Goal: Transaction & Acquisition: Purchase product/service

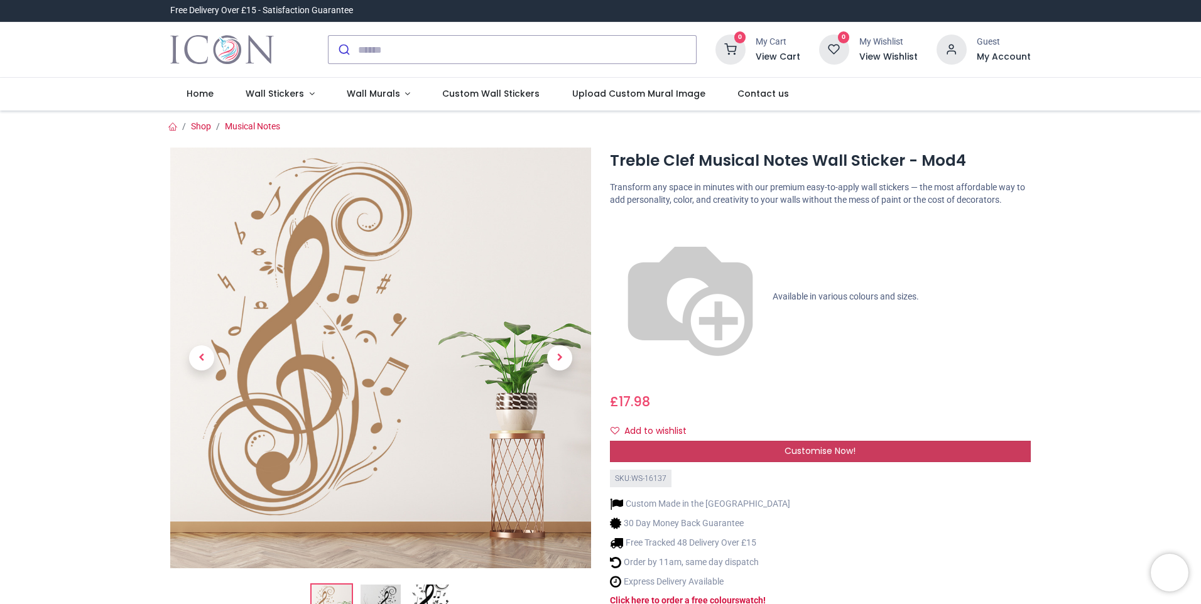
click at [655, 441] on div "Customise Now!" at bounding box center [820, 451] width 421 height 21
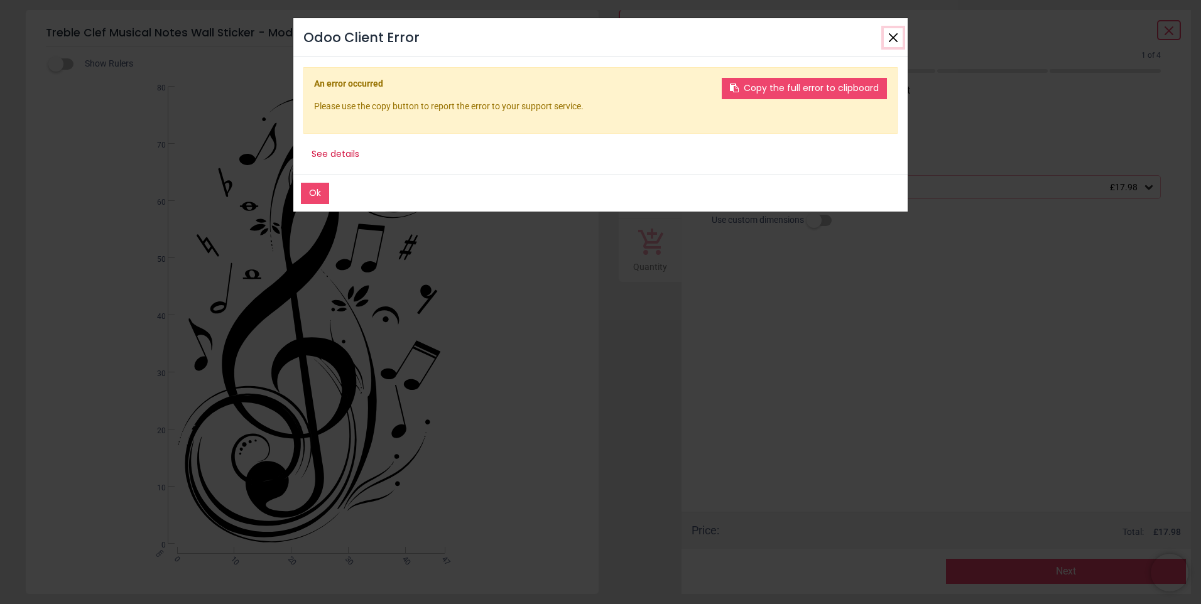
click at [893, 37] on button "Close" at bounding box center [892, 37] width 19 height 19
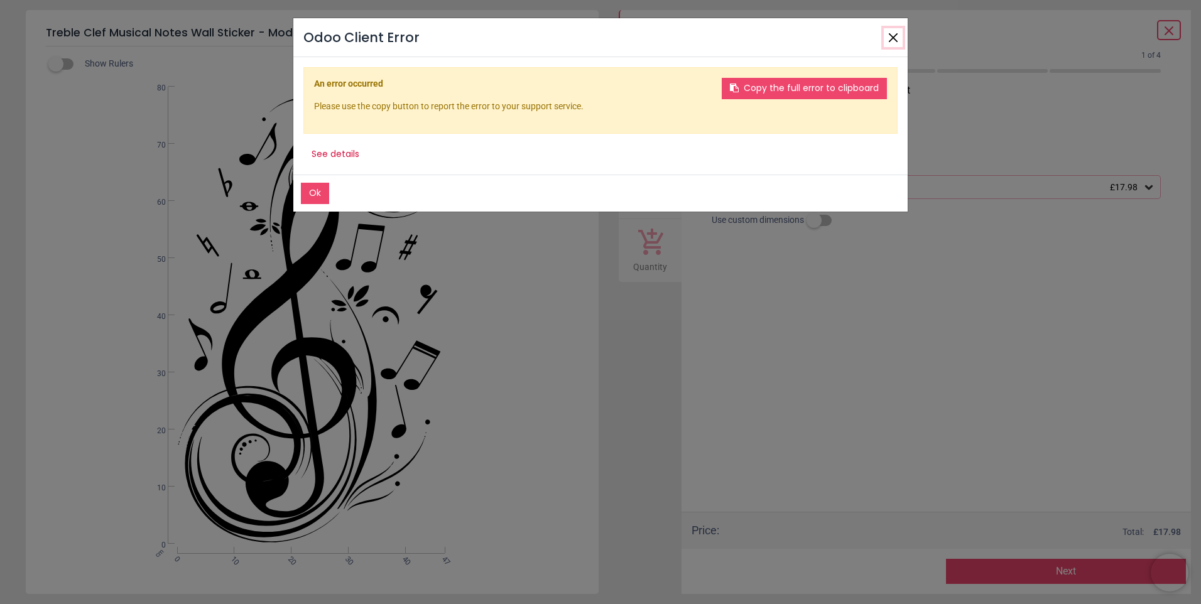
click at [892, 36] on button "Close" at bounding box center [892, 37] width 19 height 19
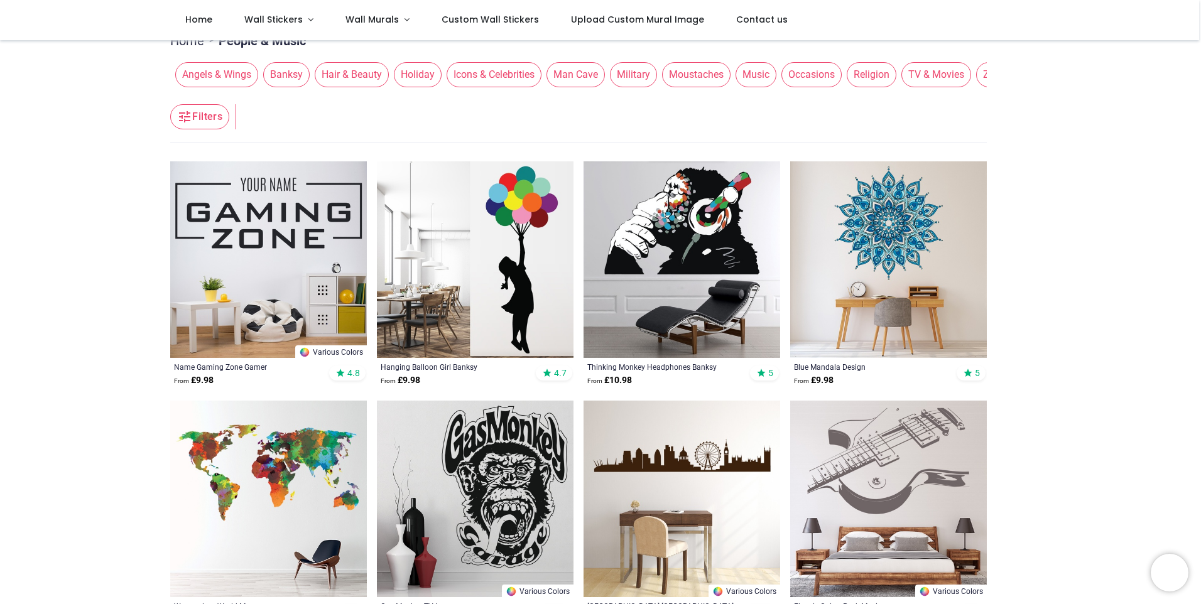
scroll to position [314, 0]
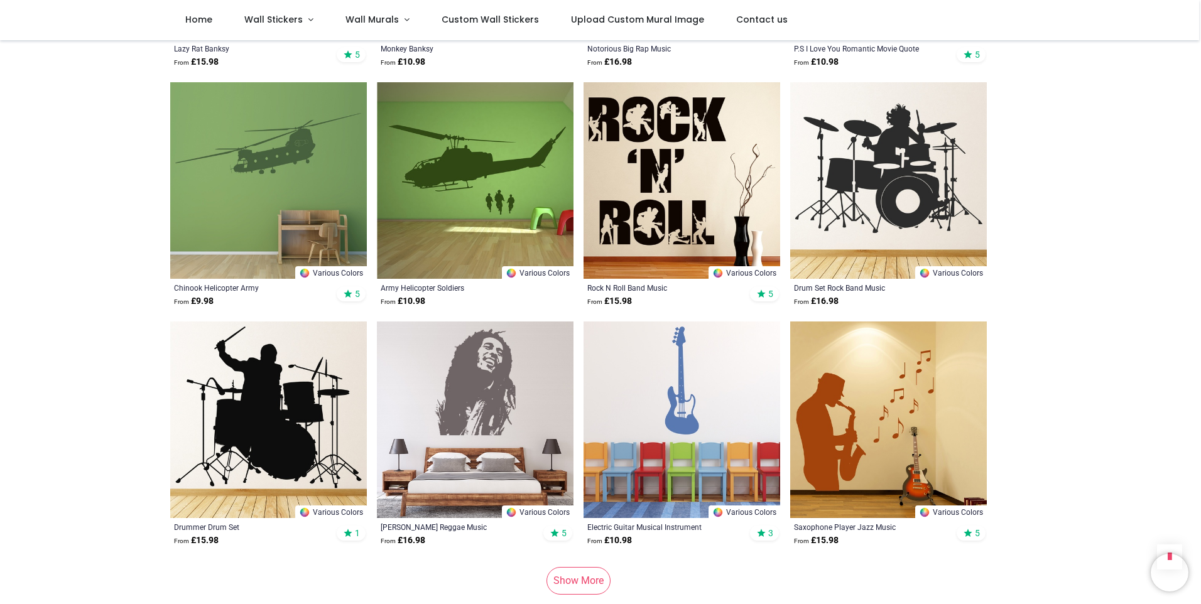
scroll to position [3265, 0]
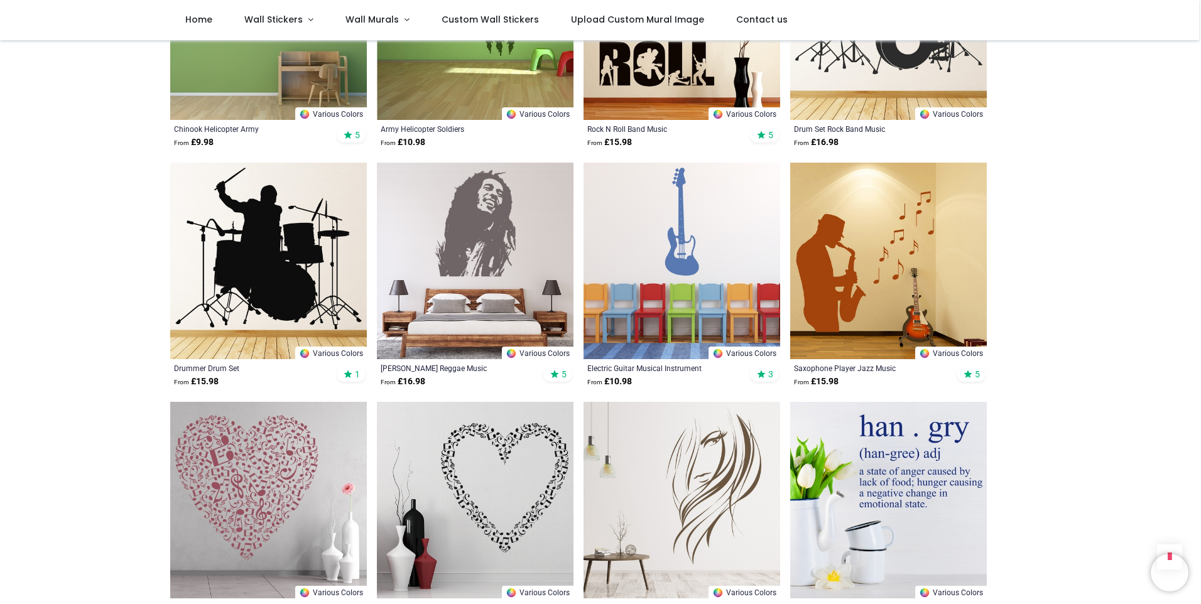
scroll to position [3328, 0]
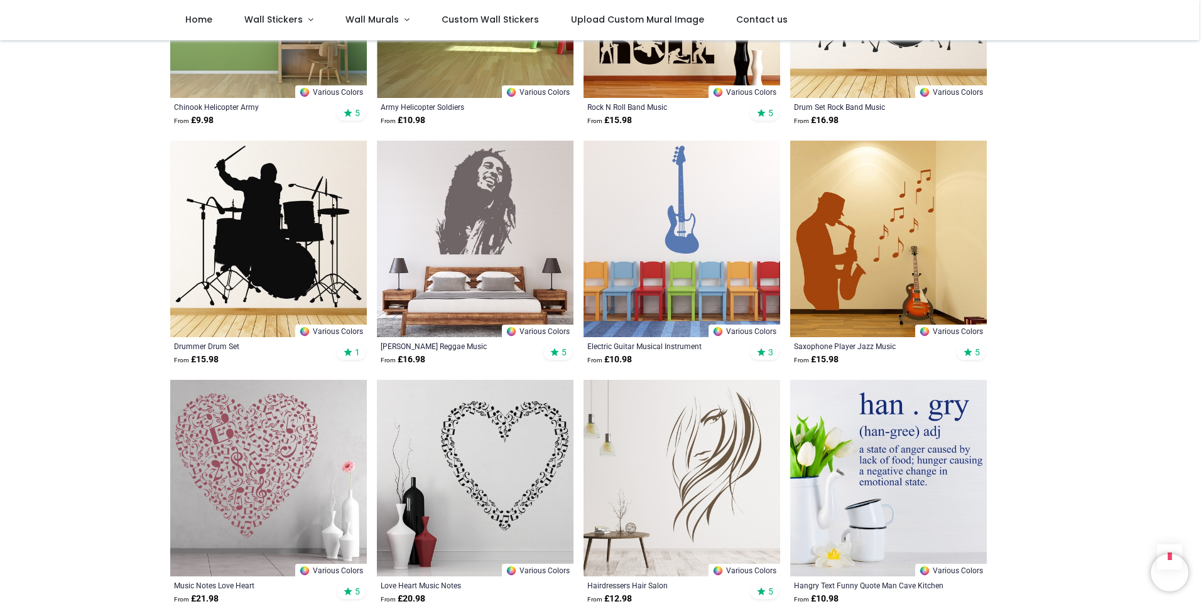
click at [686, 205] on img at bounding box center [681, 239] width 197 height 197
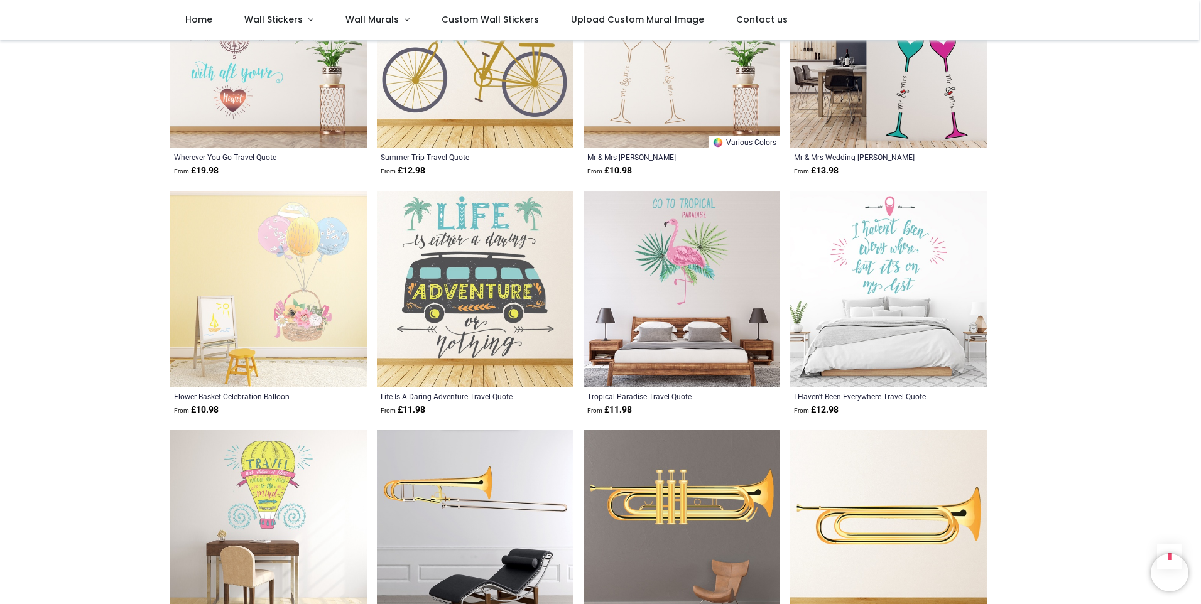
scroll to position [6593, 0]
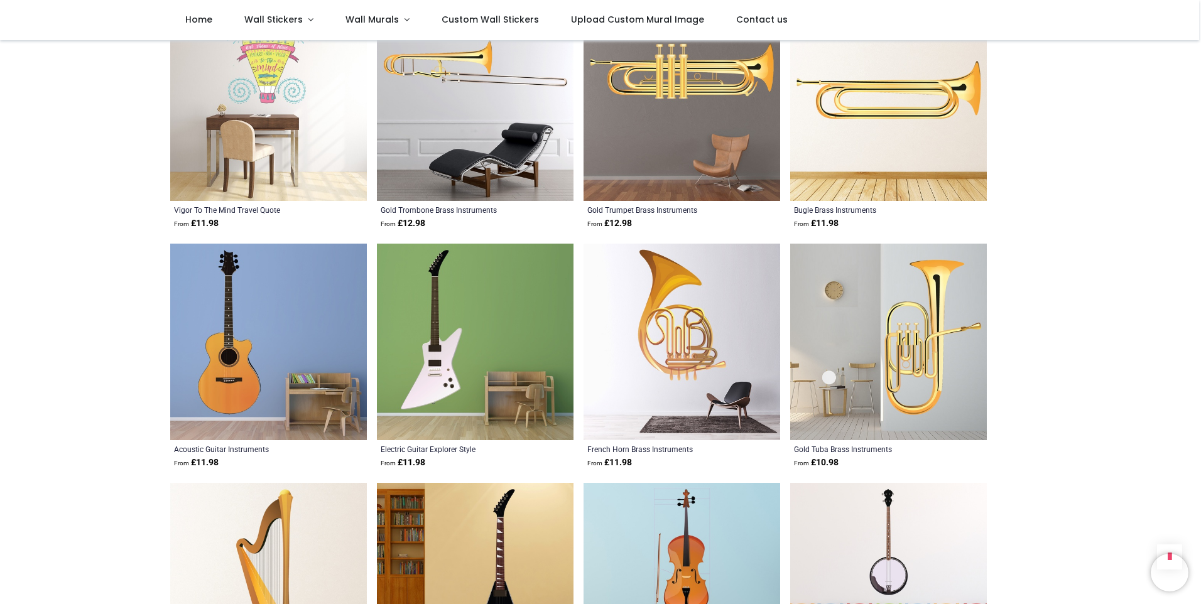
scroll to position [6844, 0]
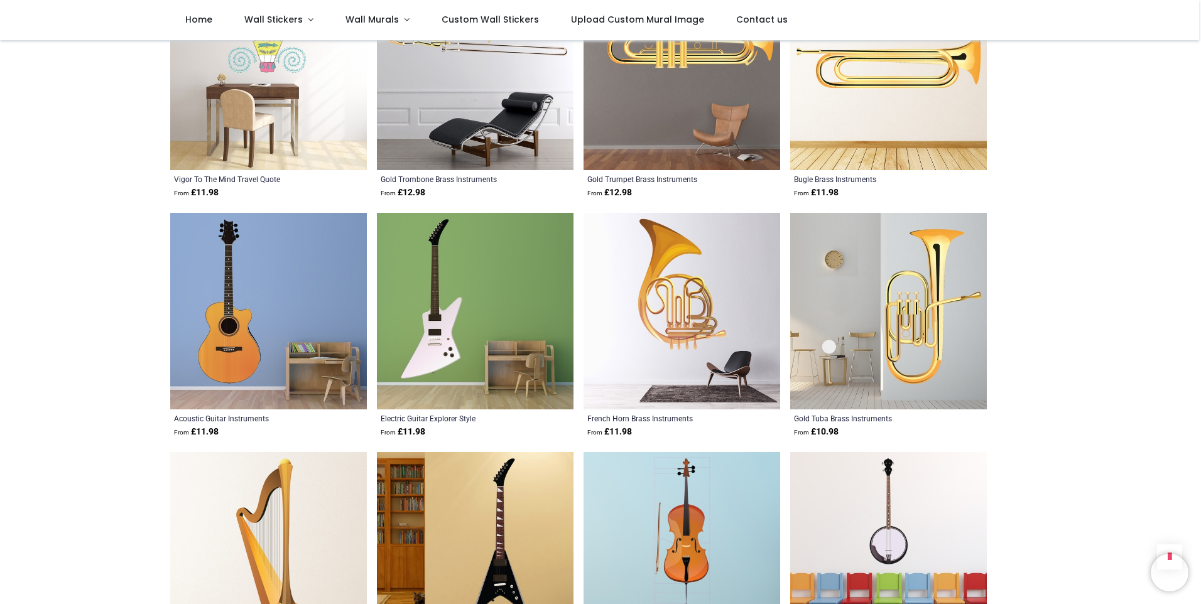
click at [456, 301] on img at bounding box center [475, 311] width 197 height 197
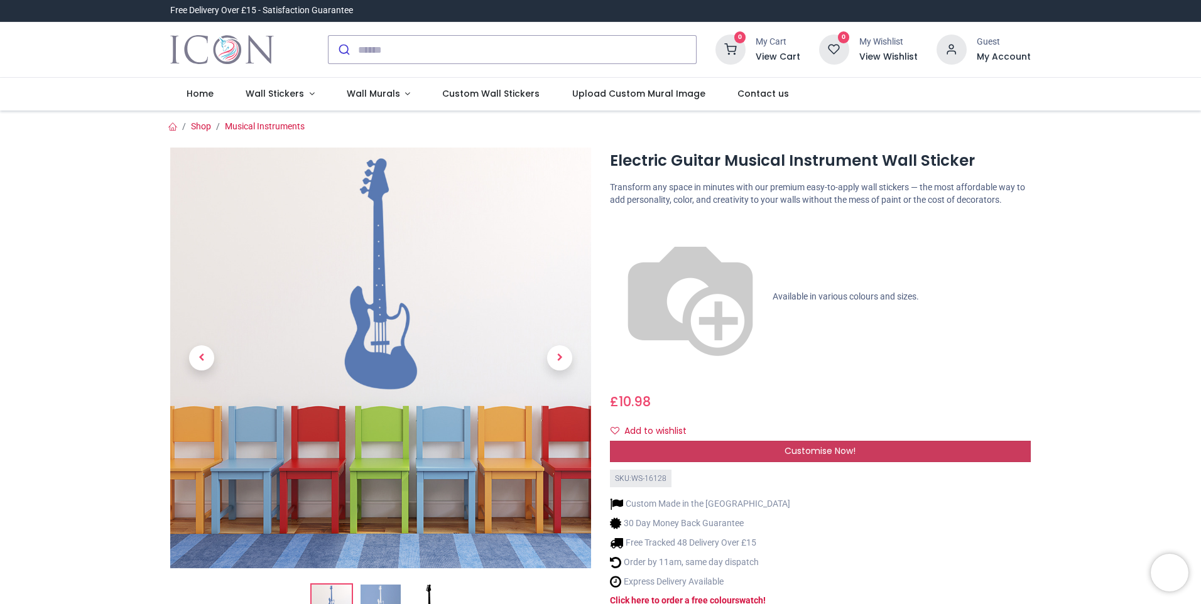
click at [789, 445] on span "Customise Now!" at bounding box center [819, 451] width 71 height 13
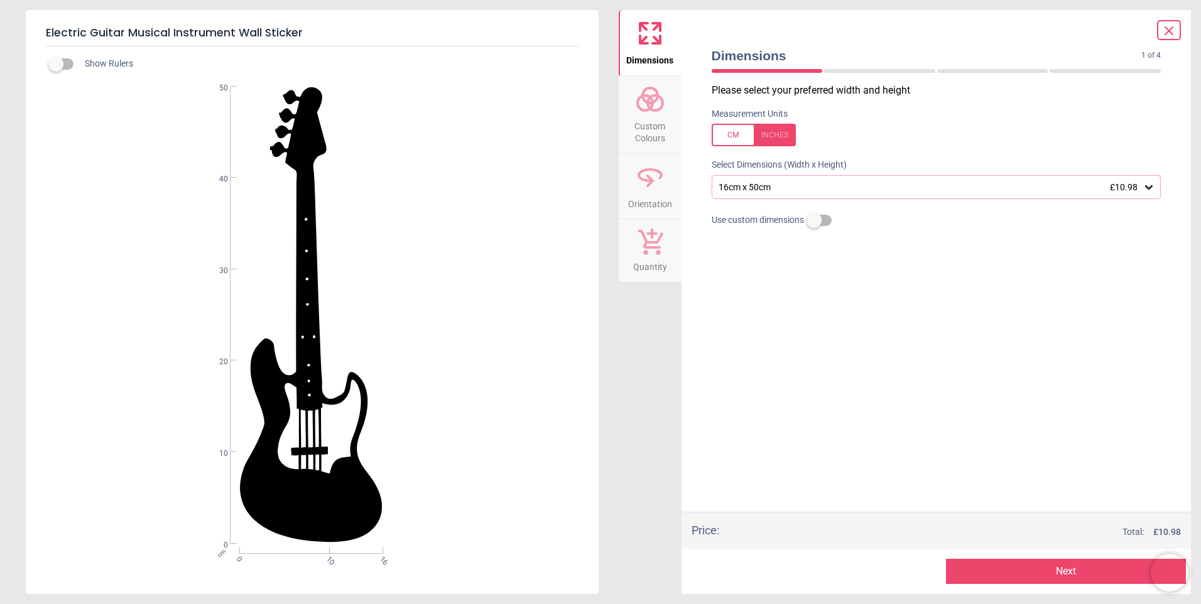
click at [1148, 190] on icon at bounding box center [1149, 187] width 8 height 4
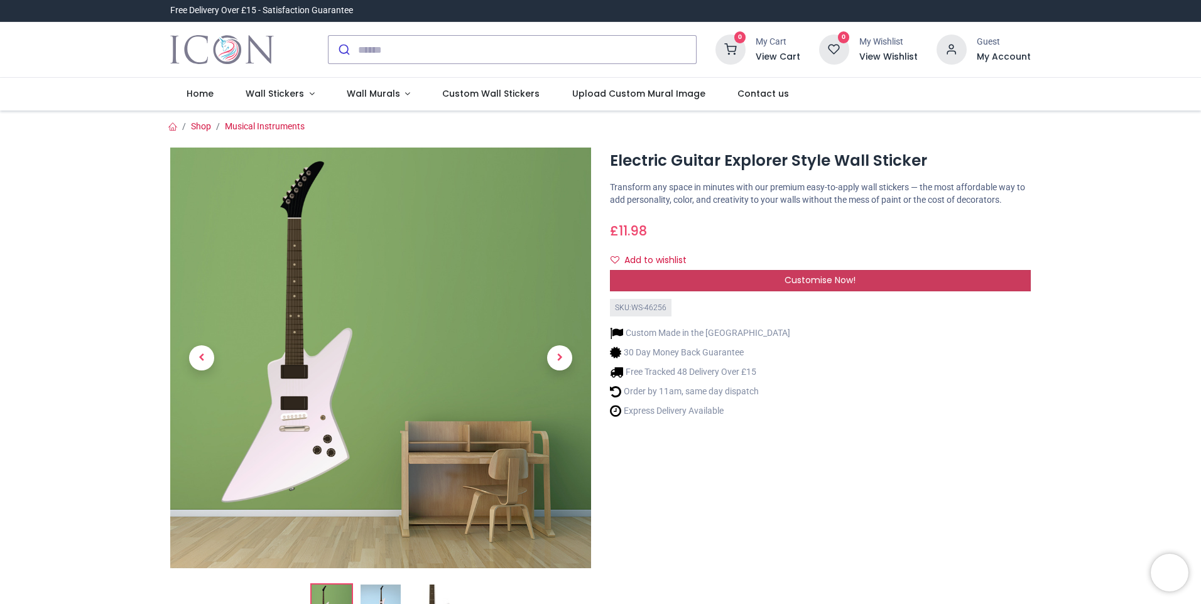
click at [835, 274] on span "Customise Now!" at bounding box center [819, 280] width 71 height 13
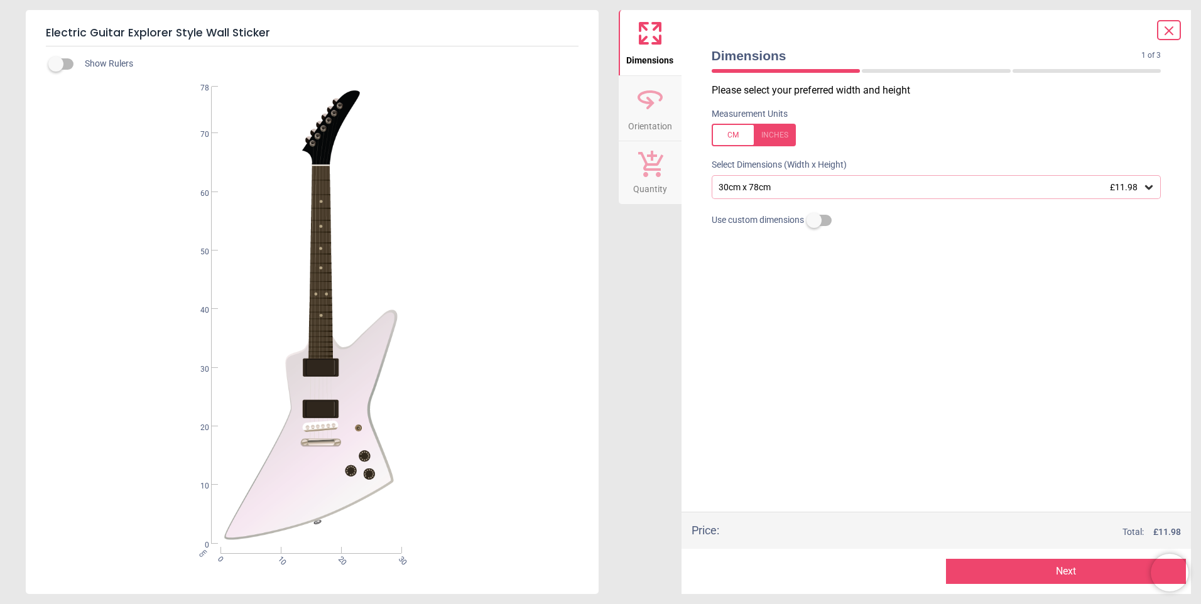
click at [1145, 187] on icon at bounding box center [1149, 187] width 8 height 4
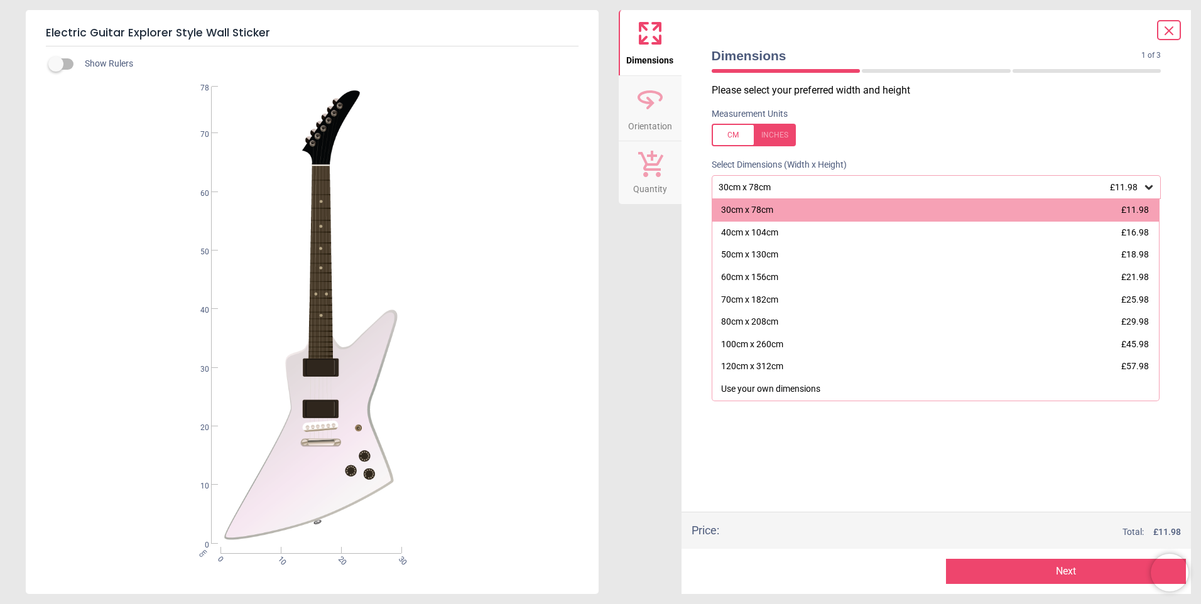
click at [1143, 186] on icon at bounding box center [1148, 187] width 13 height 13
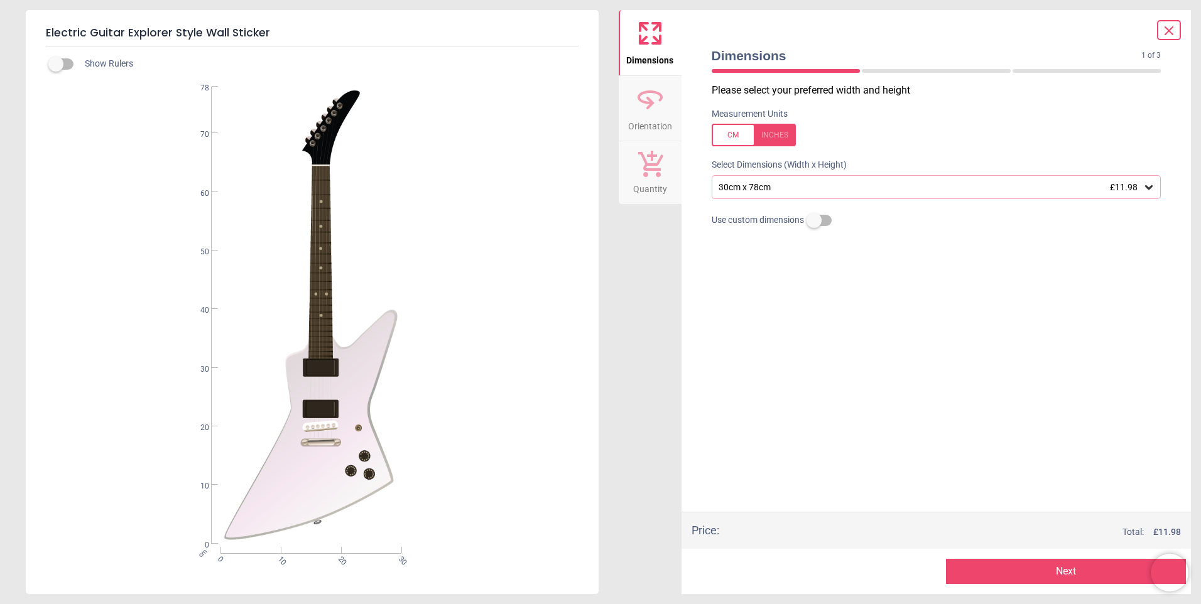
click at [836, 92] on p "Please select your preferred width and height" at bounding box center [941, 91] width 460 height 14
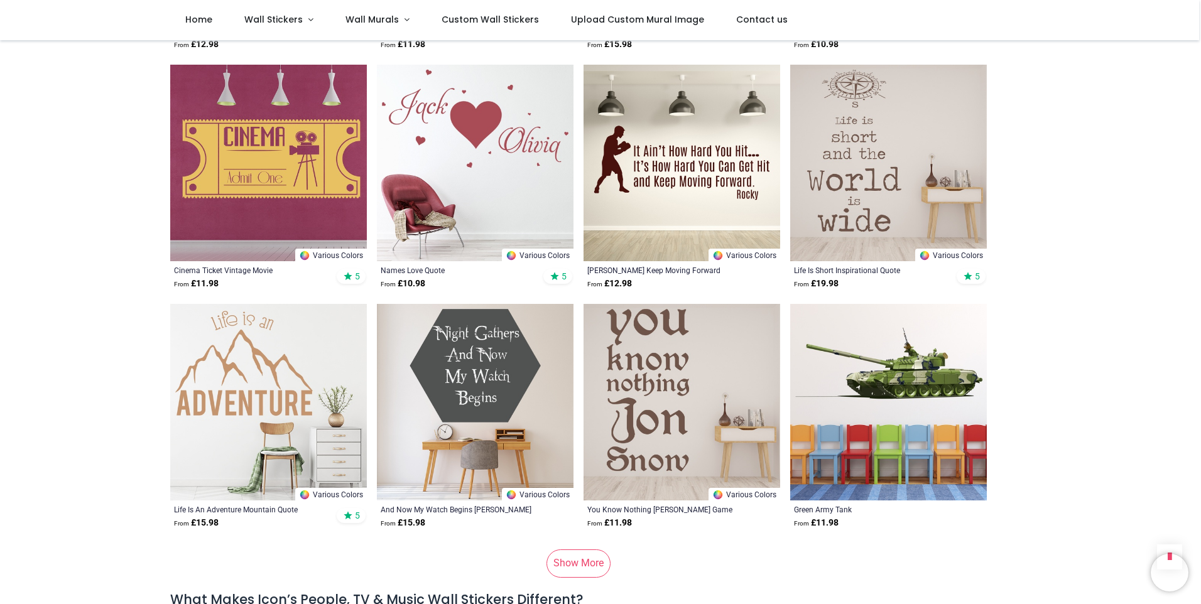
scroll to position [1570, 0]
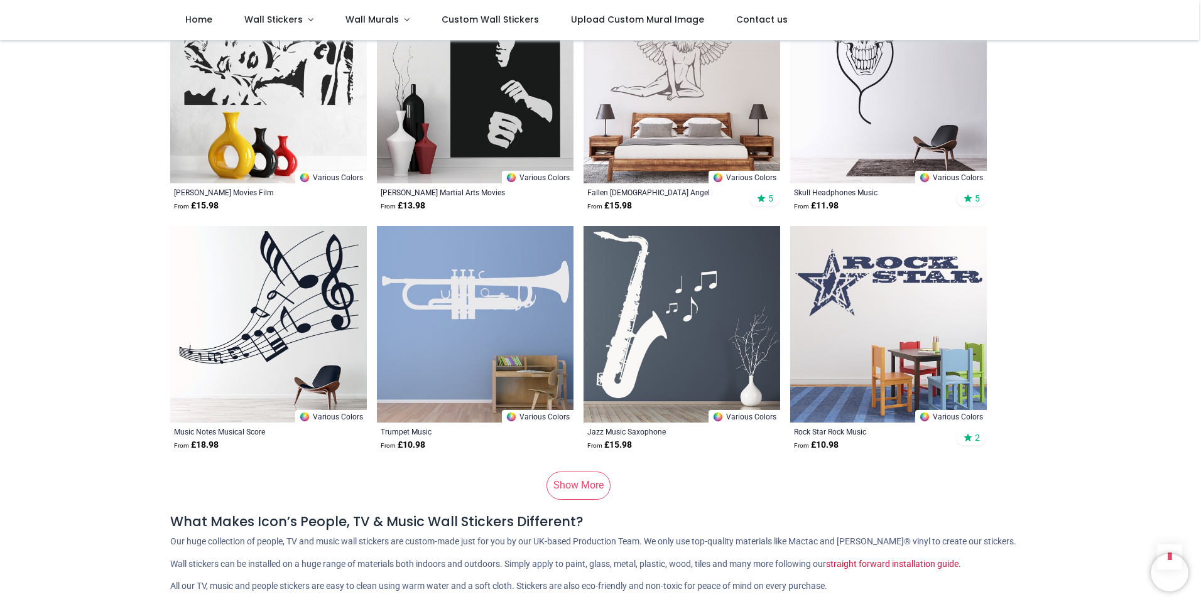
scroll to position [3328, 0]
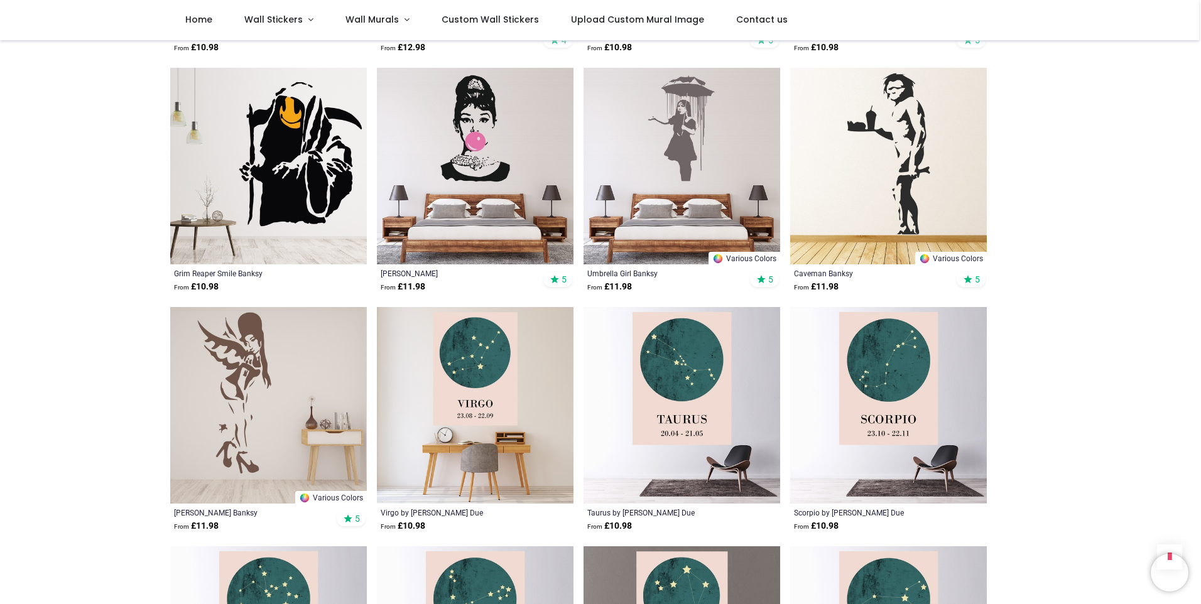
scroll to position [5149, 0]
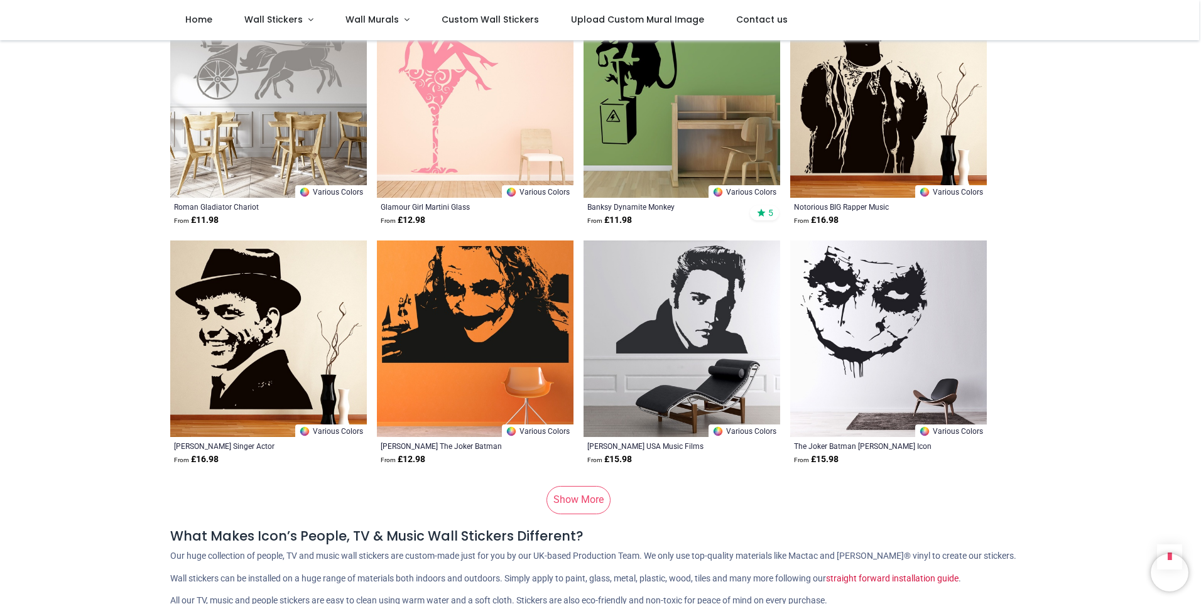
scroll to position [8288, 0]
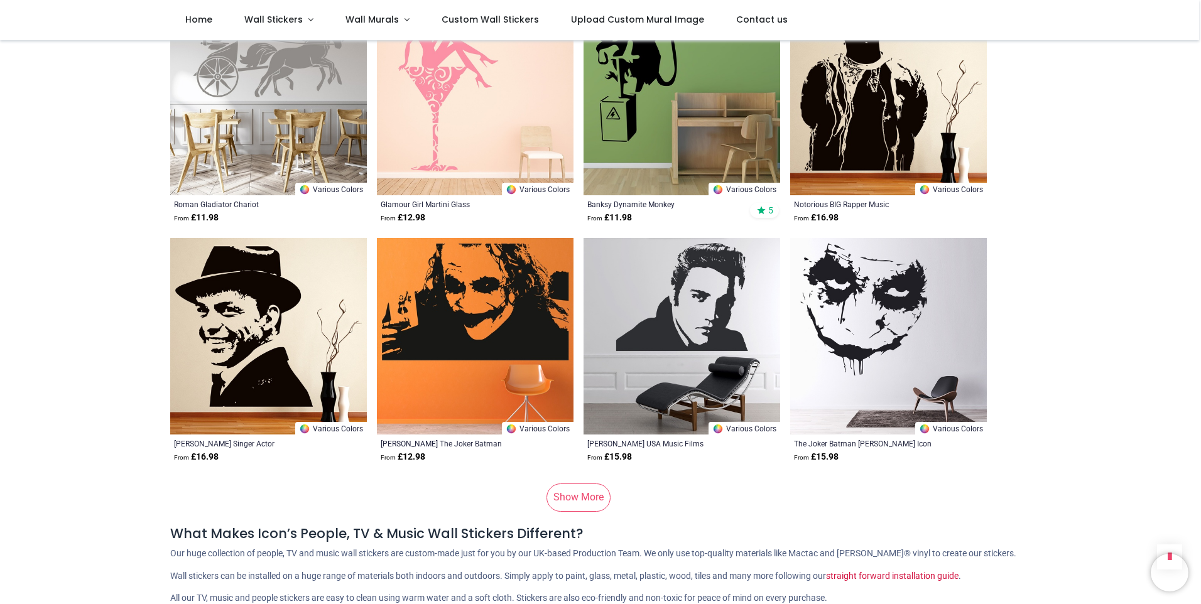
click at [573, 483] on link "Show More" at bounding box center [578, 497] width 64 height 28
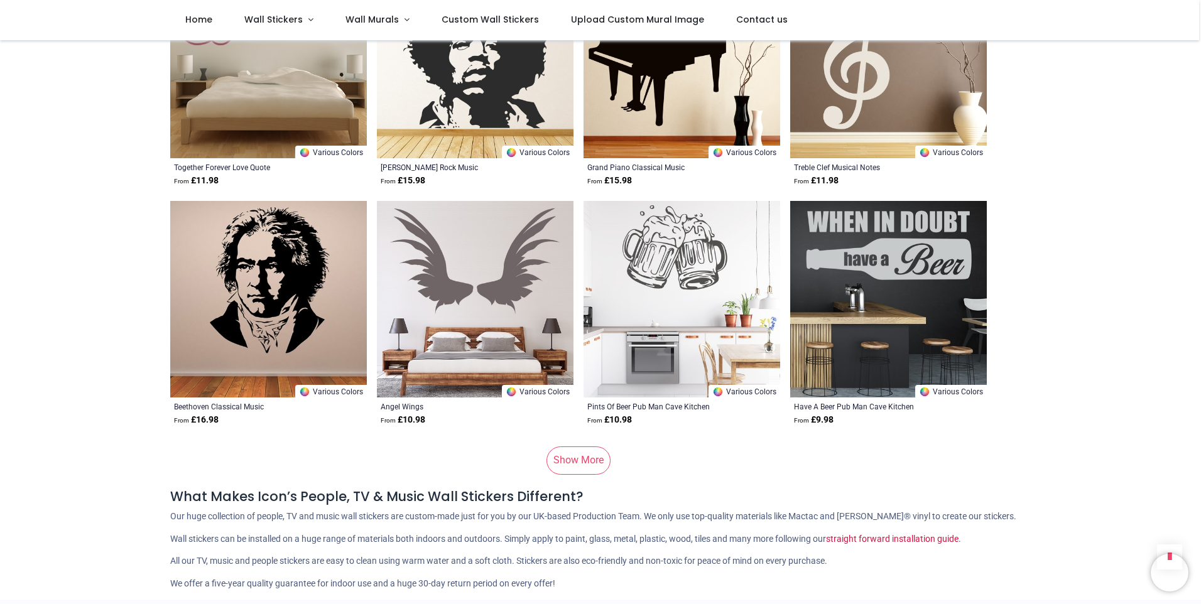
scroll to position [10109, 0]
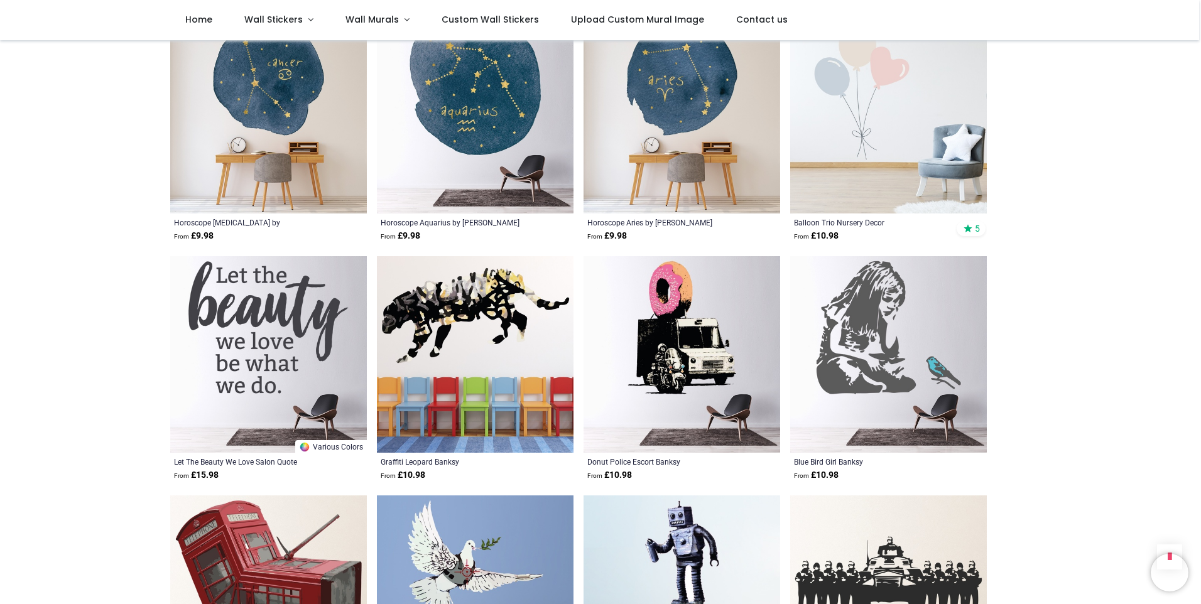
scroll to position [11616, 0]
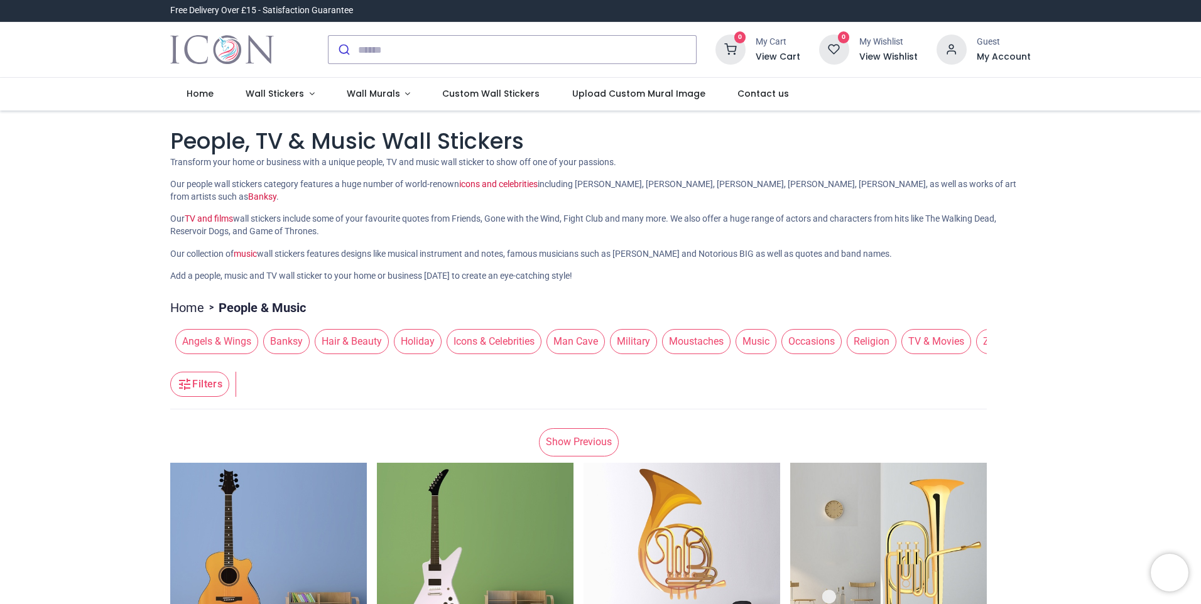
click at [753, 340] on span "Music" at bounding box center [755, 341] width 41 height 25
click at [564, 443] on link "Show Previous" at bounding box center [579, 442] width 80 height 28
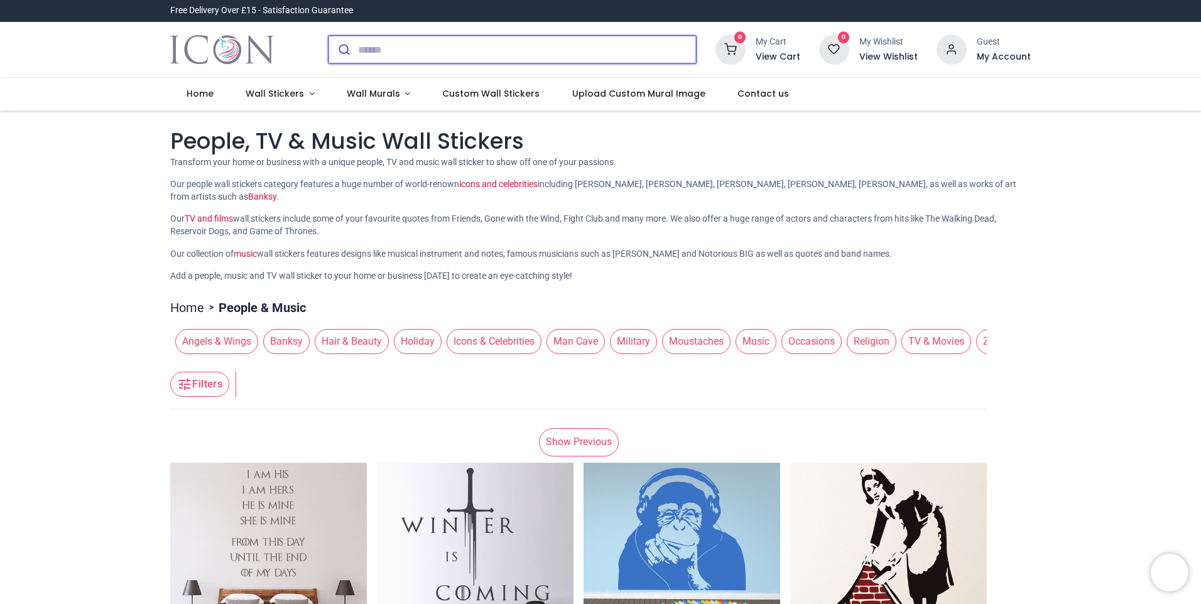
click at [377, 53] on input "search" at bounding box center [527, 50] width 338 height 28
paste input "**********"
type input "**********"
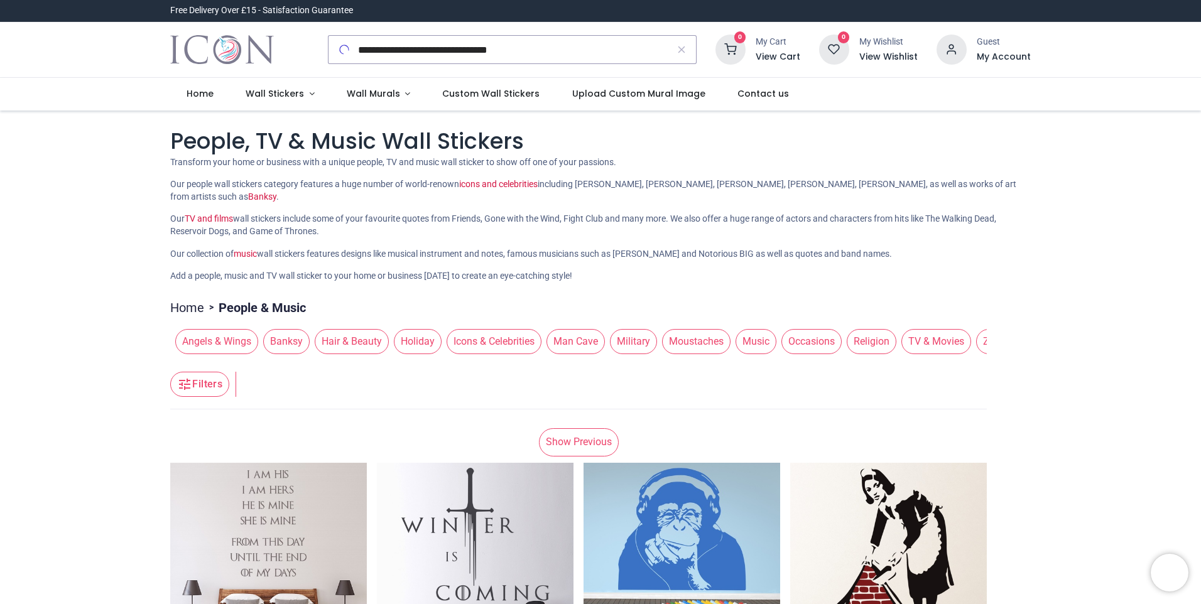
click at [341, 50] on icon at bounding box center [344, 49] width 13 height 13
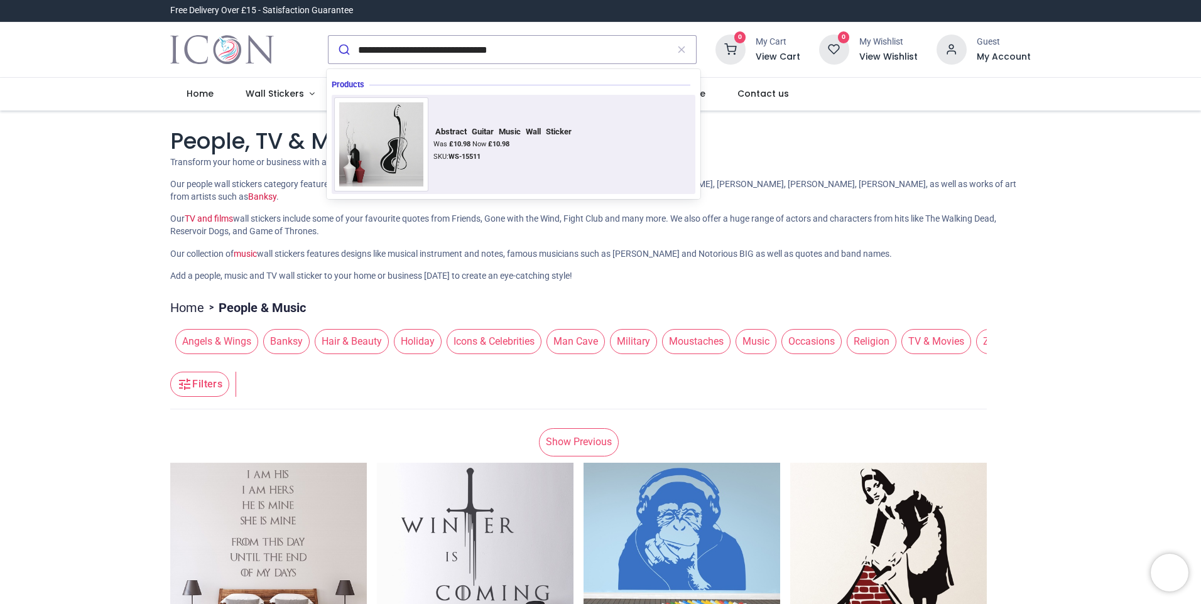
click at [526, 135] on div "Abstract Guitar Music Wall Sticker" at bounding box center [503, 132] width 140 height 10
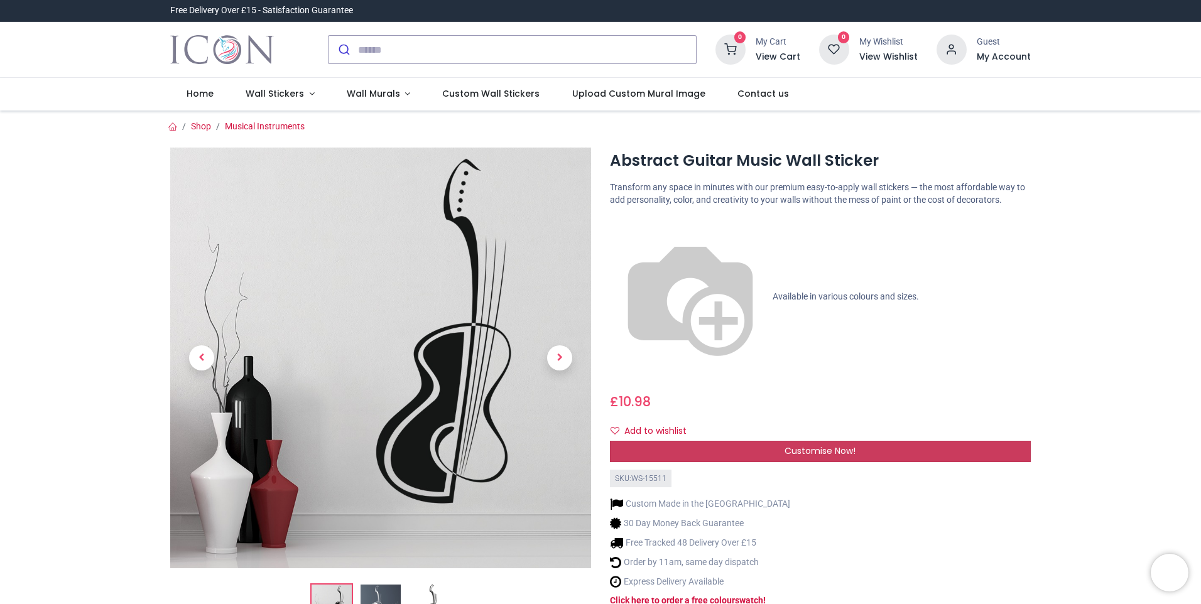
click at [890, 441] on div "Customise Now!" at bounding box center [820, 451] width 421 height 21
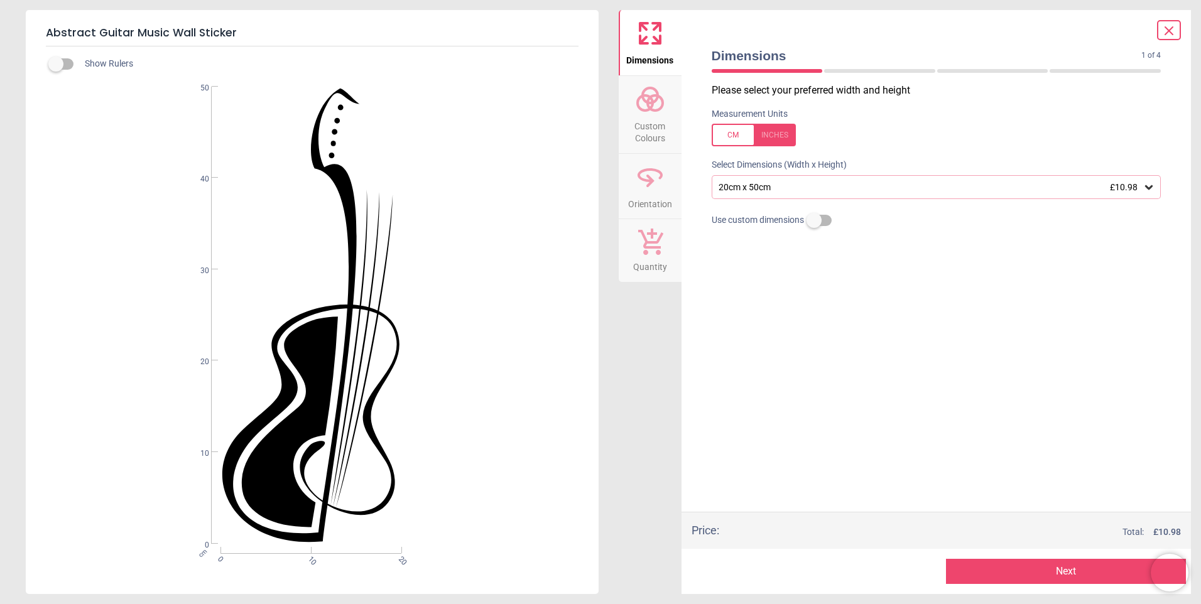
click at [1147, 188] on icon at bounding box center [1149, 187] width 8 height 4
